Goal: Use online tool/utility: Utilize a website feature to perform a specific function

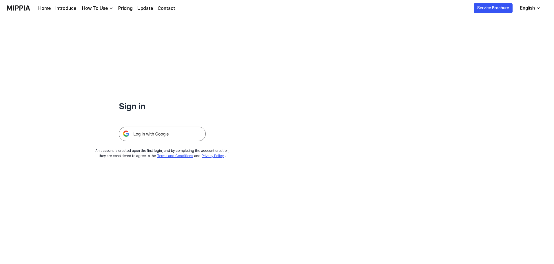
click at [168, 139] on img at bounding box center [162, 134] width 87 height 14
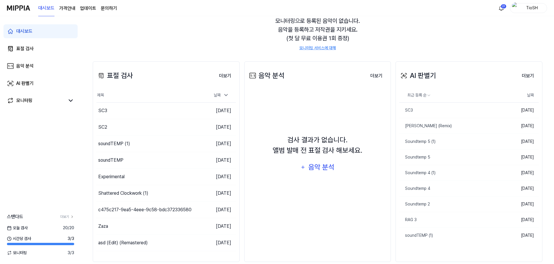
scroll to position [58, 0]
click at [38, 65] on link "음악 분석" at bounding box center [40, 66] width 74 height 14
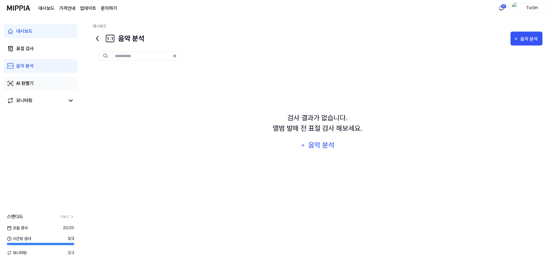
scroll to position [0, 0]
click at [39, 86] on link "AI 판별기" at bounding box center [40, 84] width 74 height 14
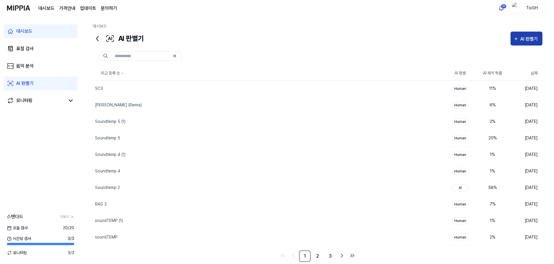
click at [521, 41] on div "AI 판별기" at bounding box center [530, 39] width 19 height 8
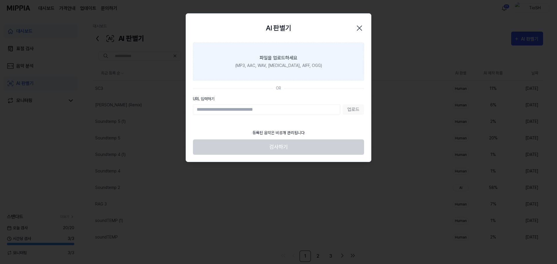
click at [280, 67] on div "(MP3, AAC, WAV, [MEDICAL_DATA], AIFF, OGG)" at bounding box center [278, 66] width 87 height 6
click at [0, 0] on input "파일을 업로드하세요 (MP3, AAC, WAV, [MEDICAL_DATA], AIFF, OGG)" at bounding box center [0, 0] width 0 height 0
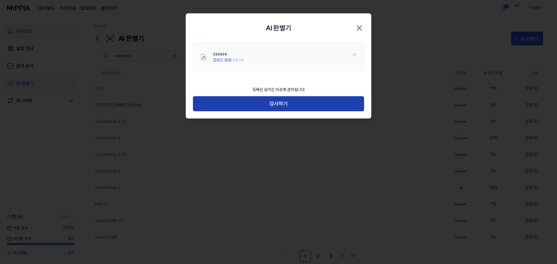
click at [307, 100] on button "검사하기" at bounding box center [278, 103] width 171 height 15
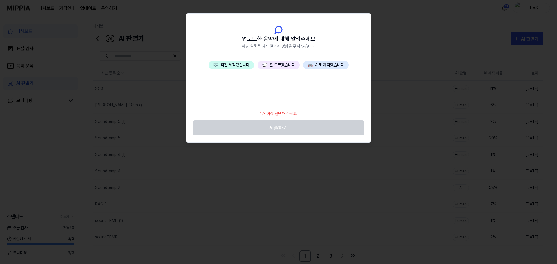
click at [326, 65] on button "🤖 AI로 제작했습니다" at bounding box center [326, 65] width 46 height 8
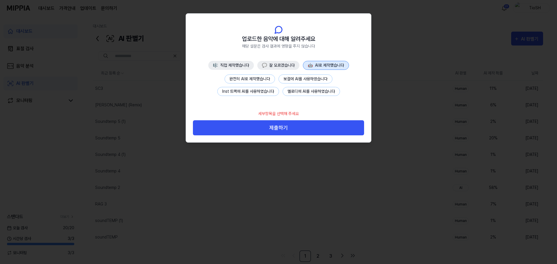
click at [232, 77] on button "완전히 AI로 제작했습니다" at bounding box center [249, 79] width 50 height 9
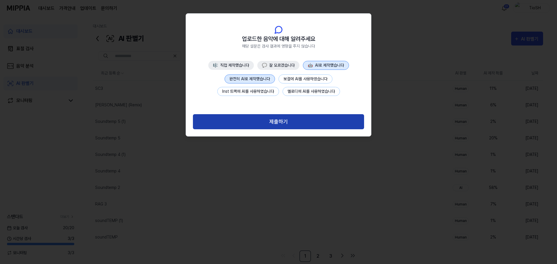
click at [266, 121] on button "제출하기" at bounding box center [278, 121] width 171 height 15
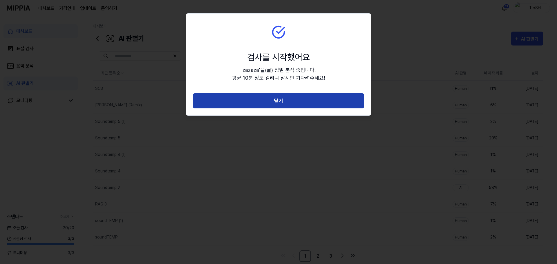
click at [314, 96] on button "닫기" at bounding box center [278, 100] width 171 height 15
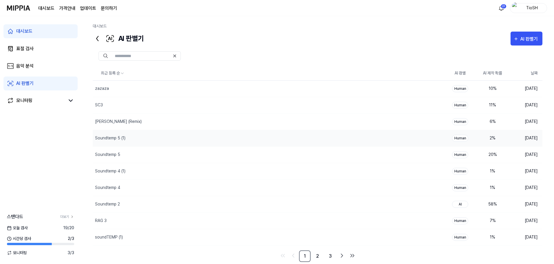
click at [345, 137] on div "Soundtemp 5 (1)" at bounding box center [268, 138] width 351 height 16
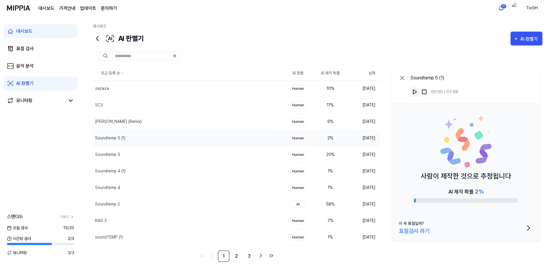
click at [413, 96] on button at bounding box center [414, 91] width 9 height 9
click at [414, 92] on img at bounding box center [415, 92] width 6 height 6
